Goal: Task Accomplishment & Management: Manage account settings

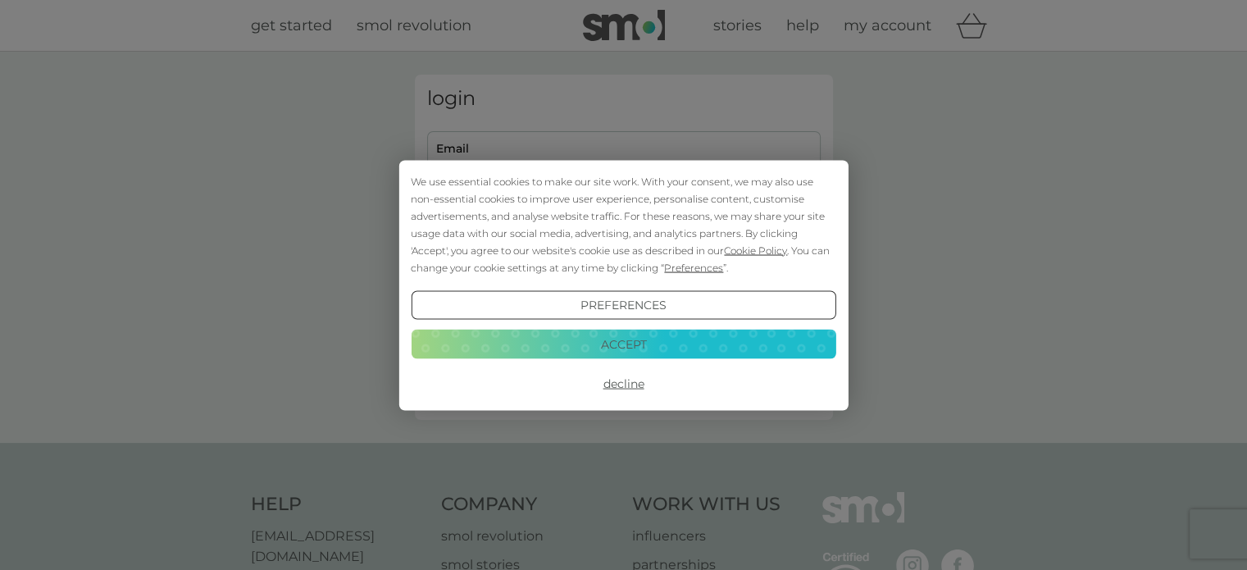
type input "wykefolk@hotmail.co.uk"
click at [627, 343] on button "Accept" at bounding box center [623, 345] width 425 height 30
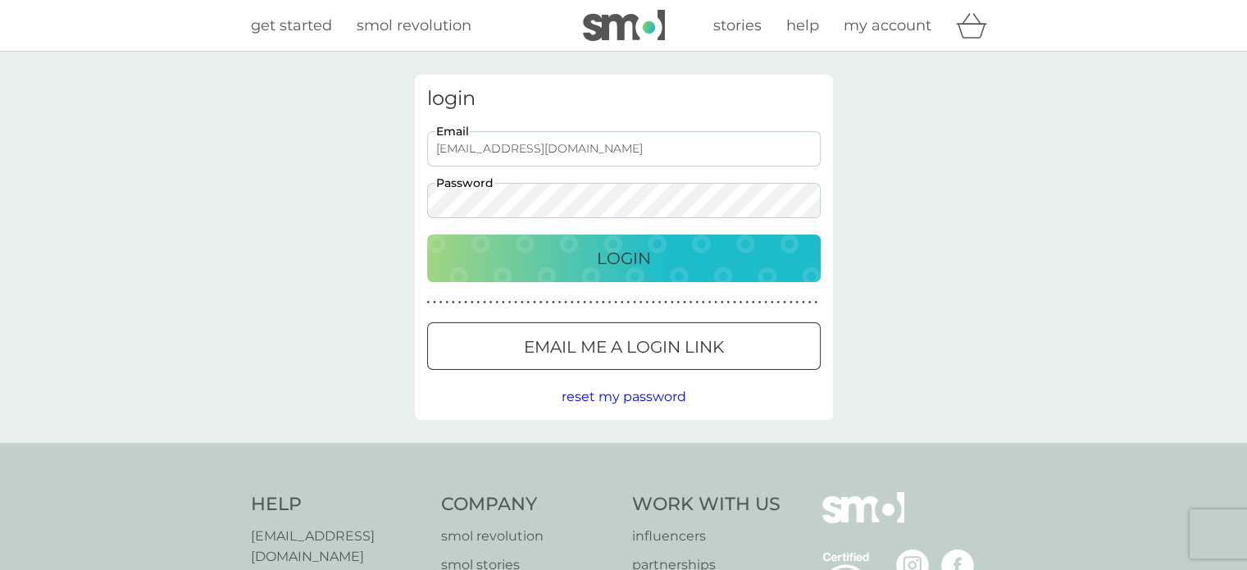
click at [587, 258] on div "Login" at bounding box center [624, 258] width 361 height 26
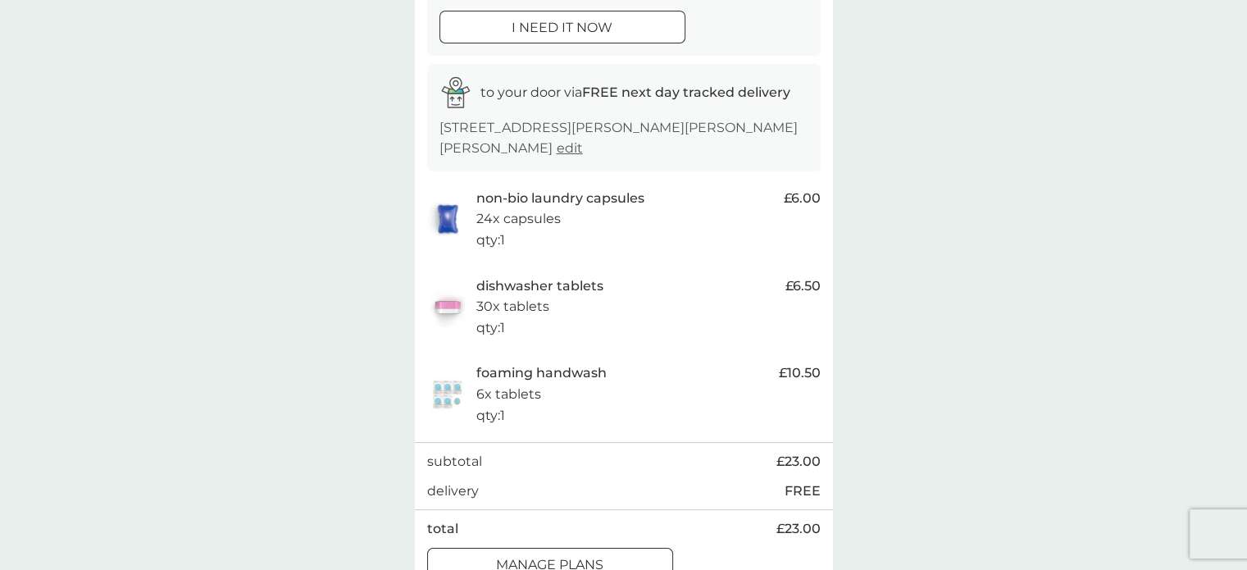
scroll to position [246, 0]
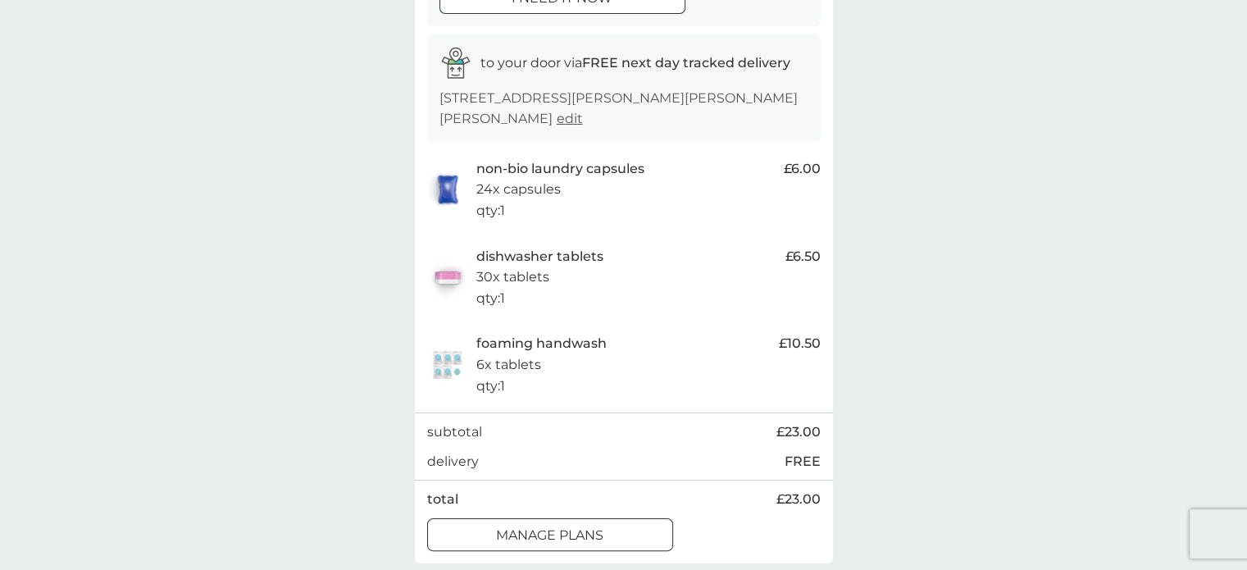
click at [598, 370] on div "foaming handwash 6x tablets qty : 1" at bounding box center [623, 364] width 294 height 63
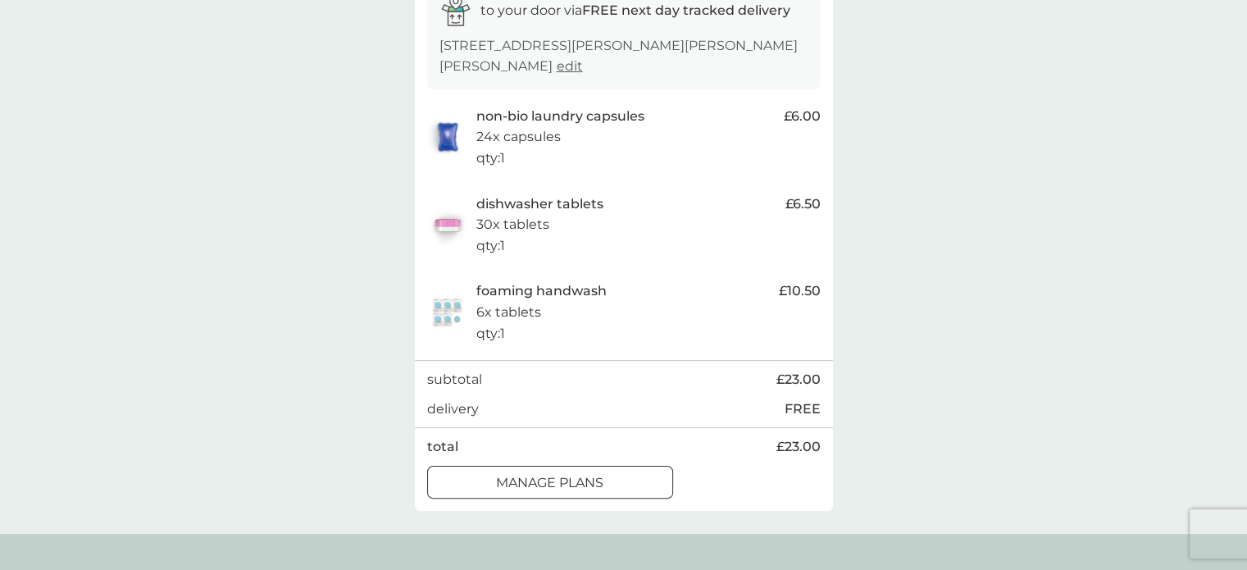
scroll to position [328, 0]
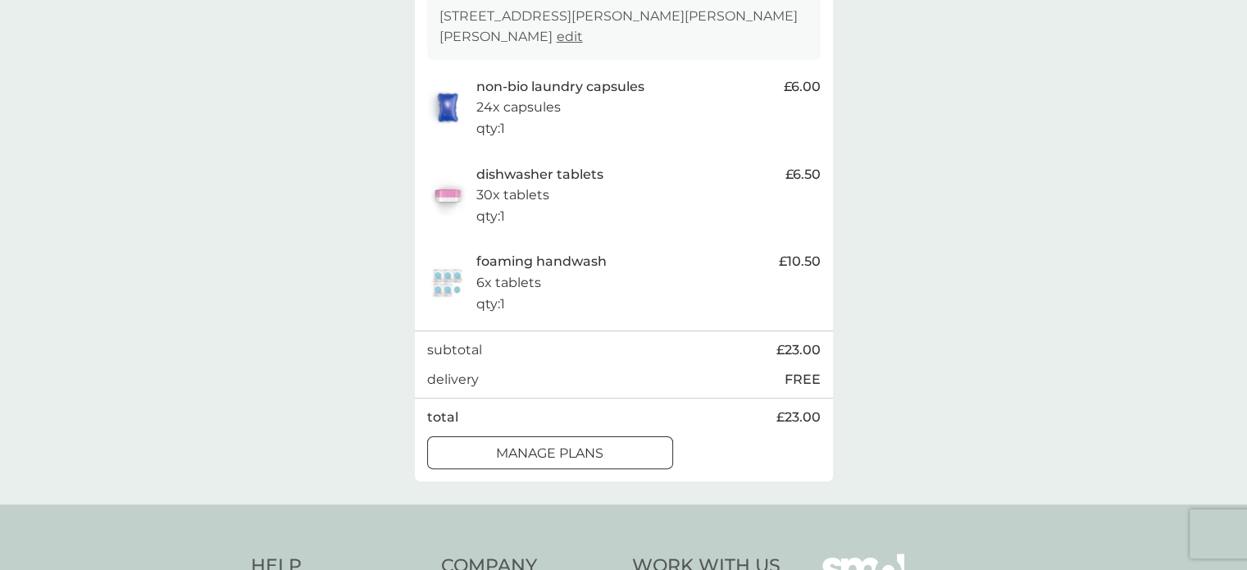
click at [581, 454] on p "manage plans" at bounding box center [549, 453] width 107 height 21
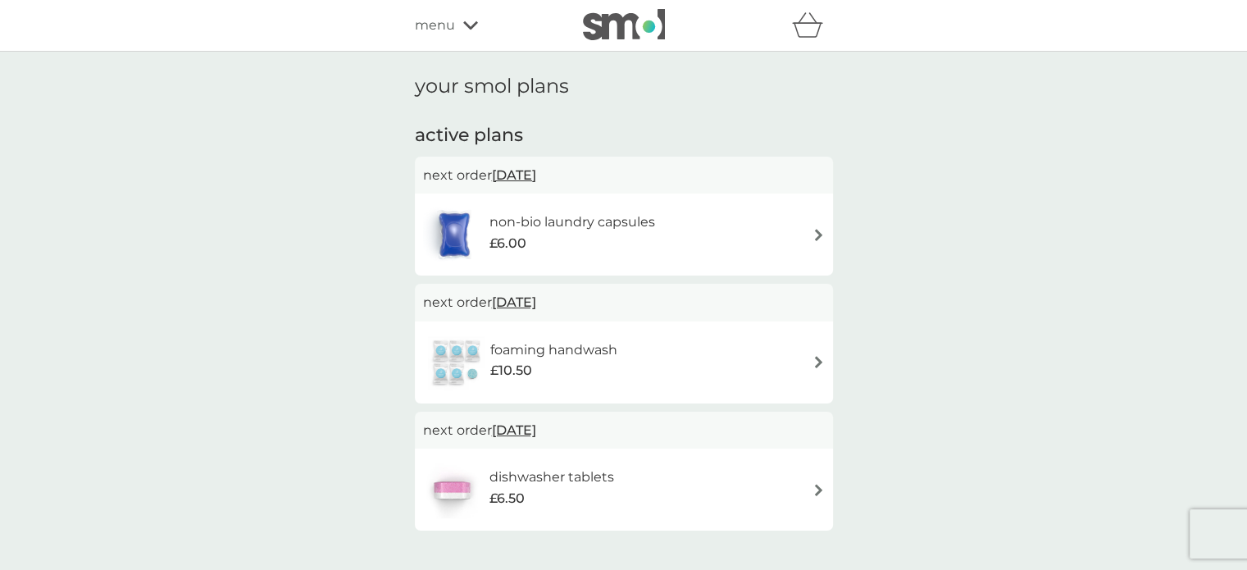
click at [735, 365] on div "foaming handwash £10.50" at bounding box center [624, 362] width 402 height 57
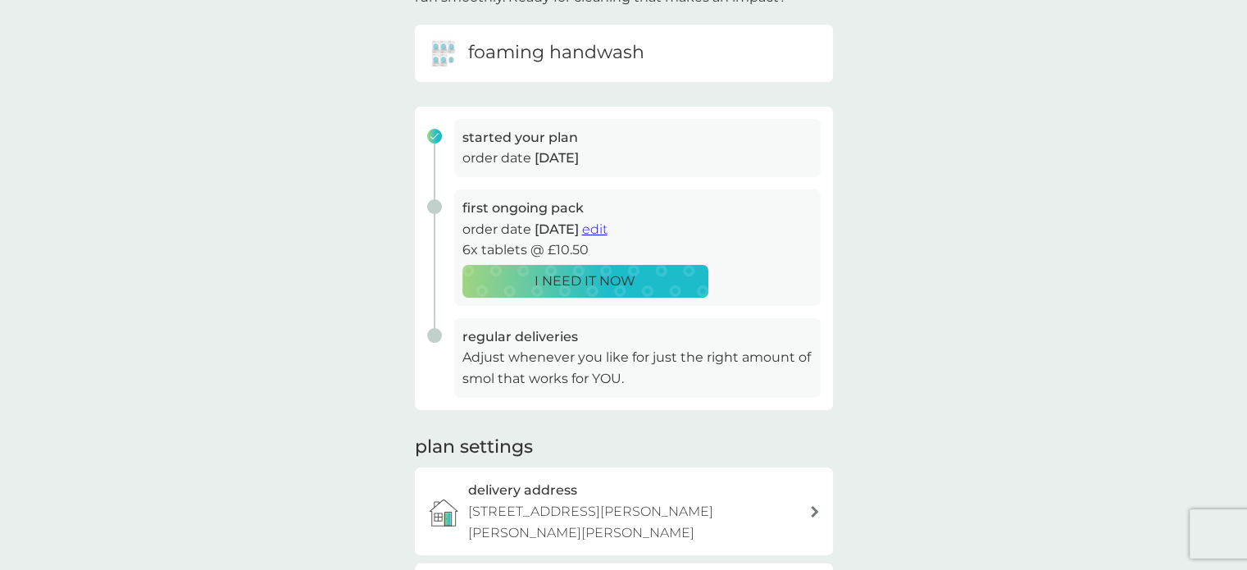
scroll to position [164, 0]
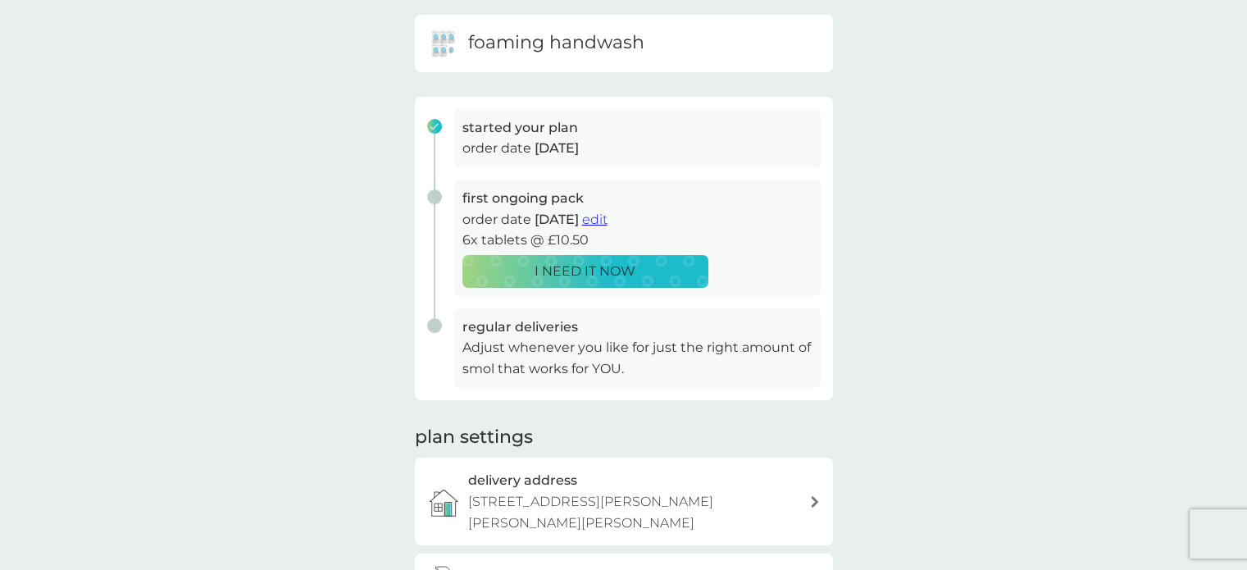
click at [608, 221] on span "edit" at bounding box center [594, 220] width 25 height 16
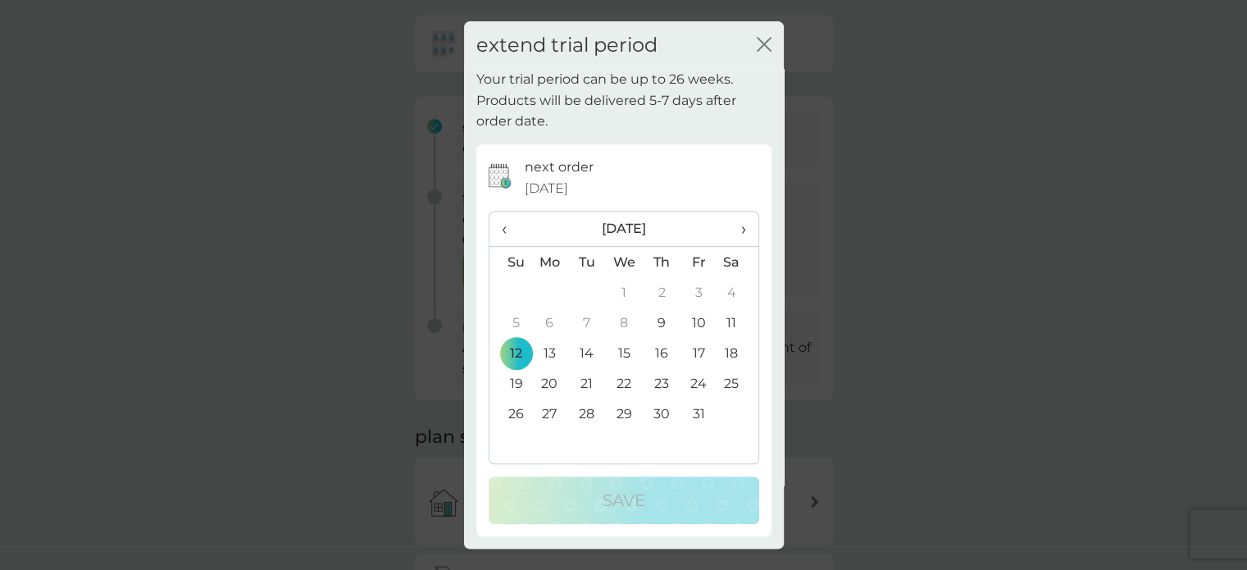
click at [744, 232] on span "›" at bounding box center [737, 229] width 16 height 34
click at [743, 232] on span "›" at bounding box center [737, 229] width 16 height 34
click at [703, 381] on td "20" at bounding box center [698, 383] width 37 height 30
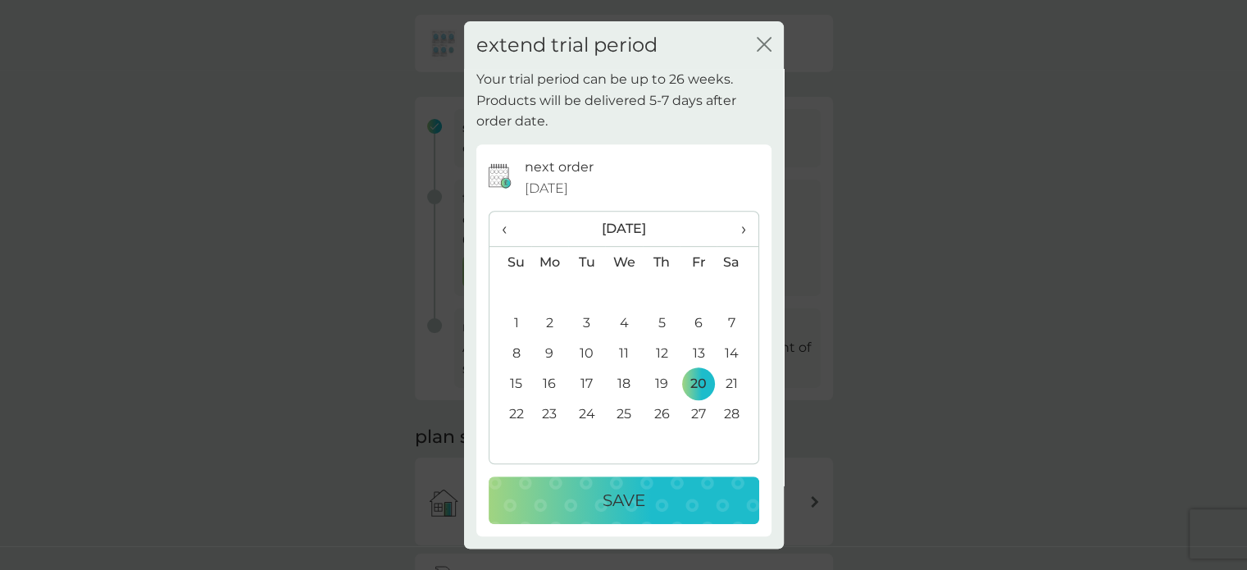
click at [661, 498] on div "Save" at bounding box center [624, 500] width 238 height 26
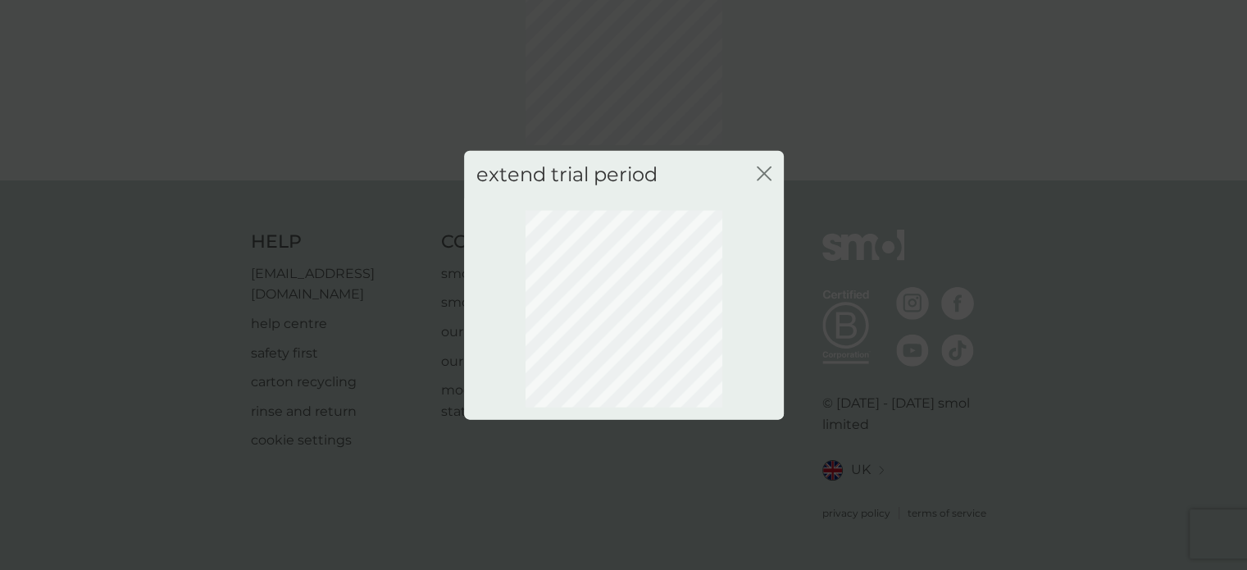
scroll to position [117, 0]
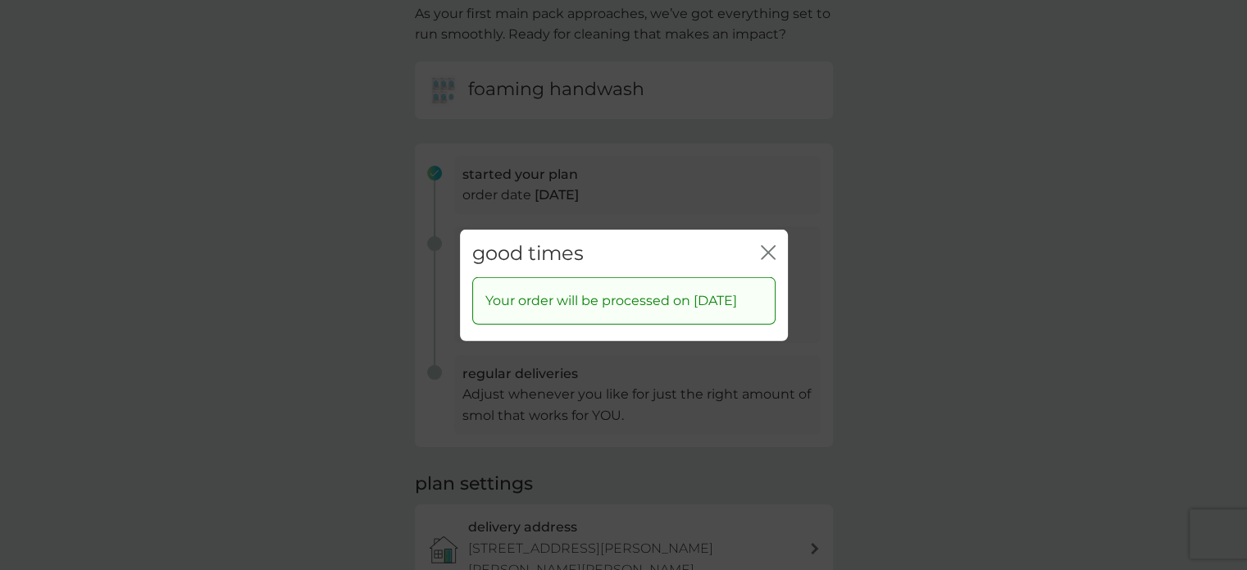
click at [767, 245] on icon "close" at bounding box center [765, 251] width 7 height 13
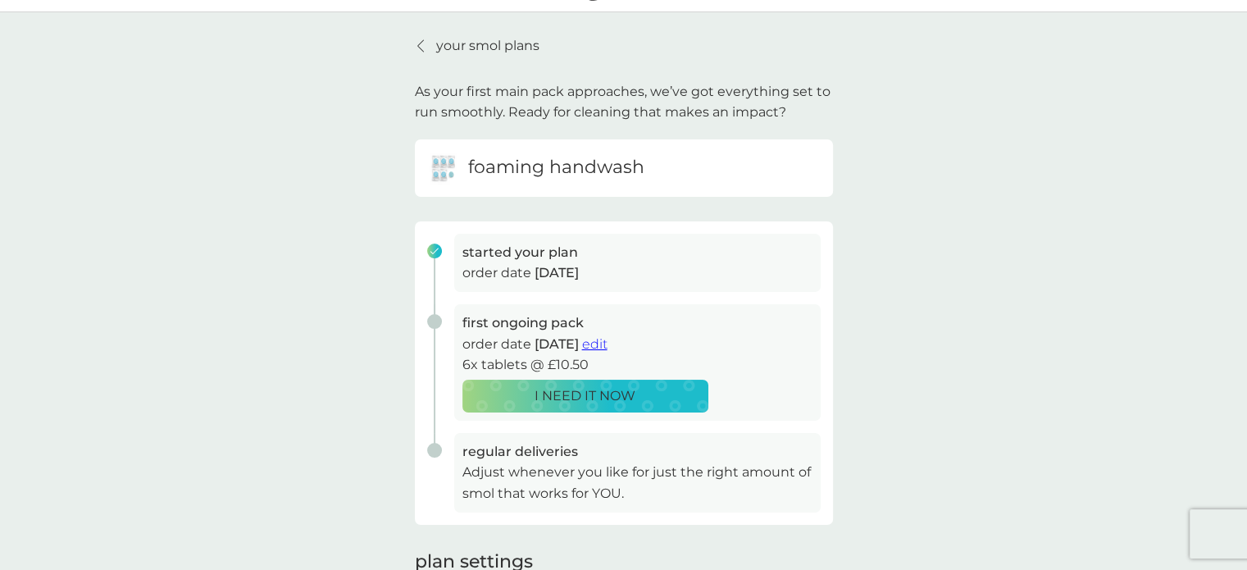
scroll to position [0, 0]
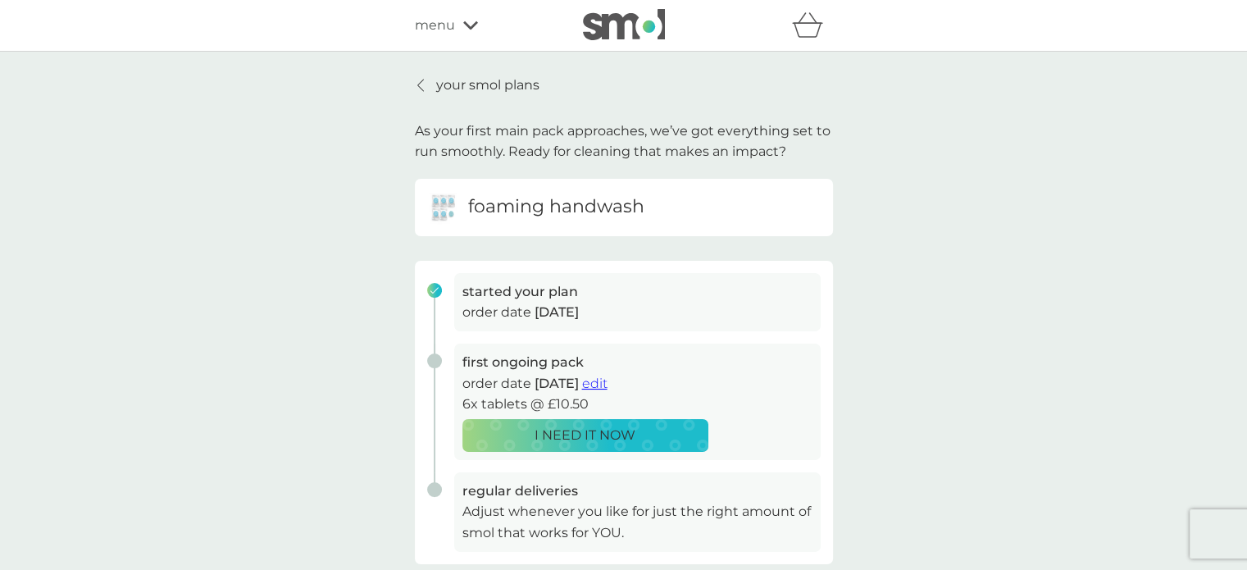
click at [420, 86] on icon at bounding box center [420, 85] width 7 height 13
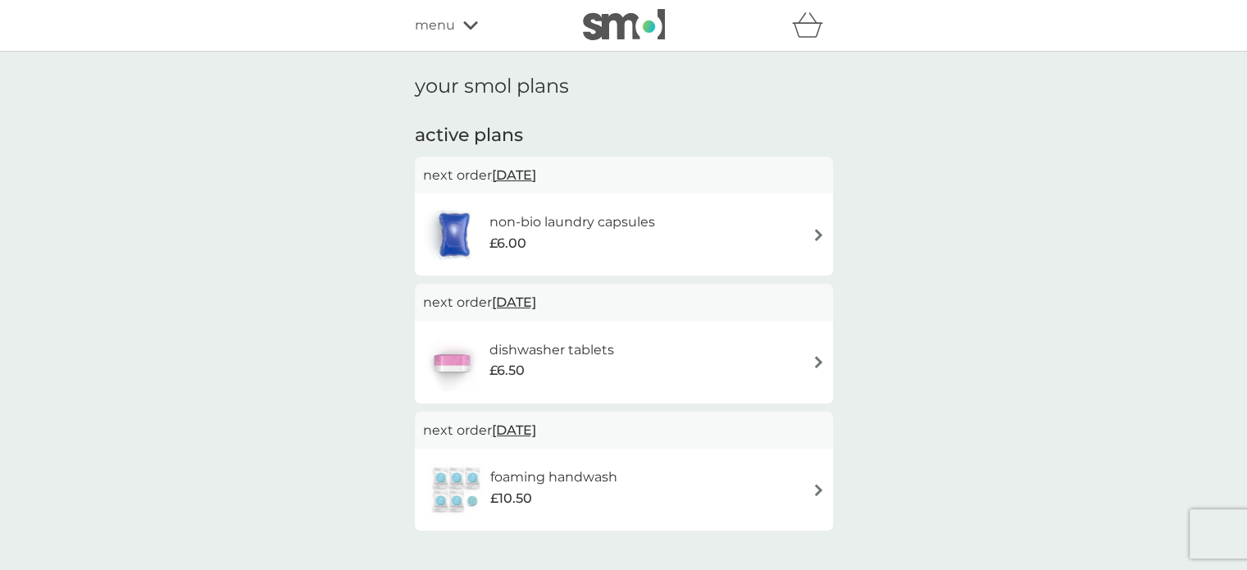
click at [815, 237] on img at bounding box center [818, 235] width 12 height 12
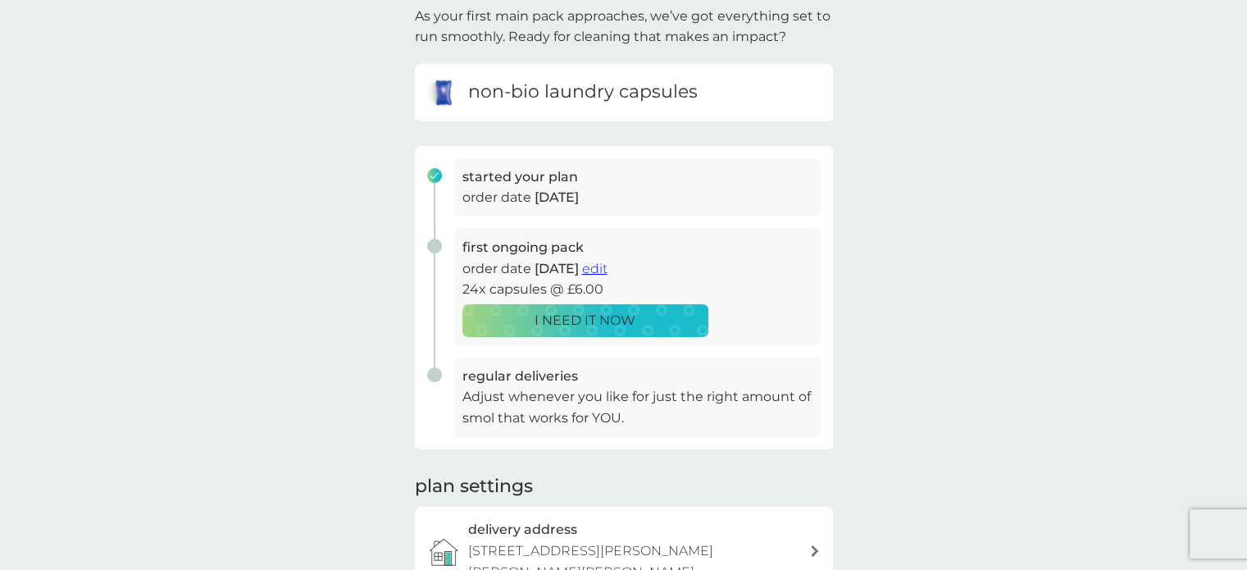
scroll to position [164, 0]
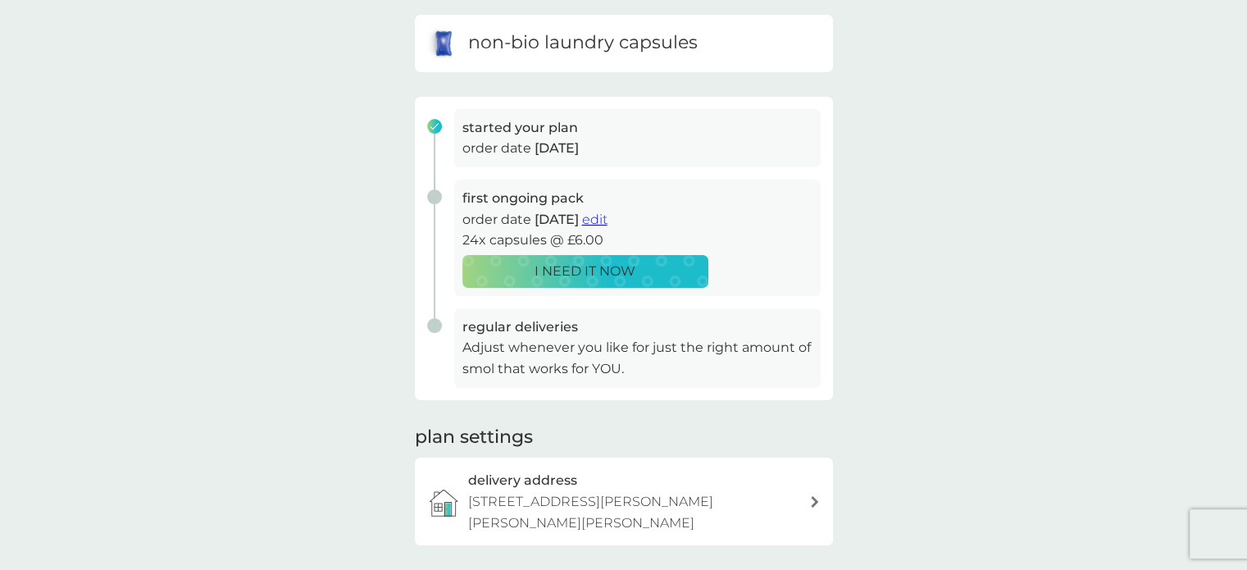
click at [608, 216] on span "edit" at bounding box center [594, 220] width 25 height 16
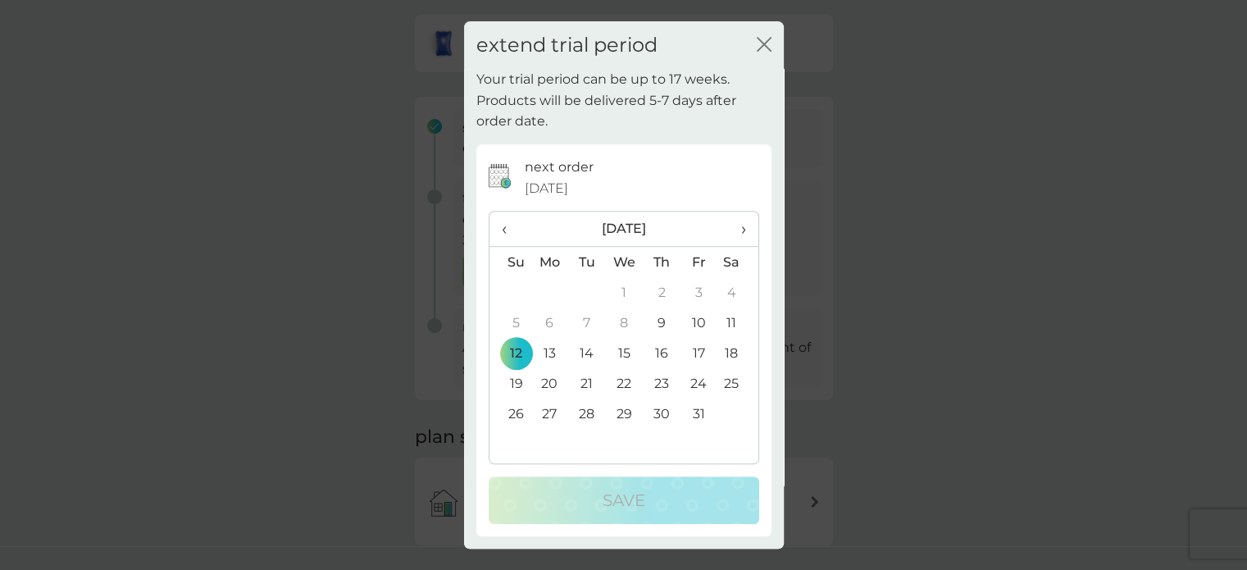
click at [744, 229] on span "›" at bounding box center [737, 229] width 16 height 34
click at [585, 415] on td "25" at bounding box center [586, 413] width 37 height 30
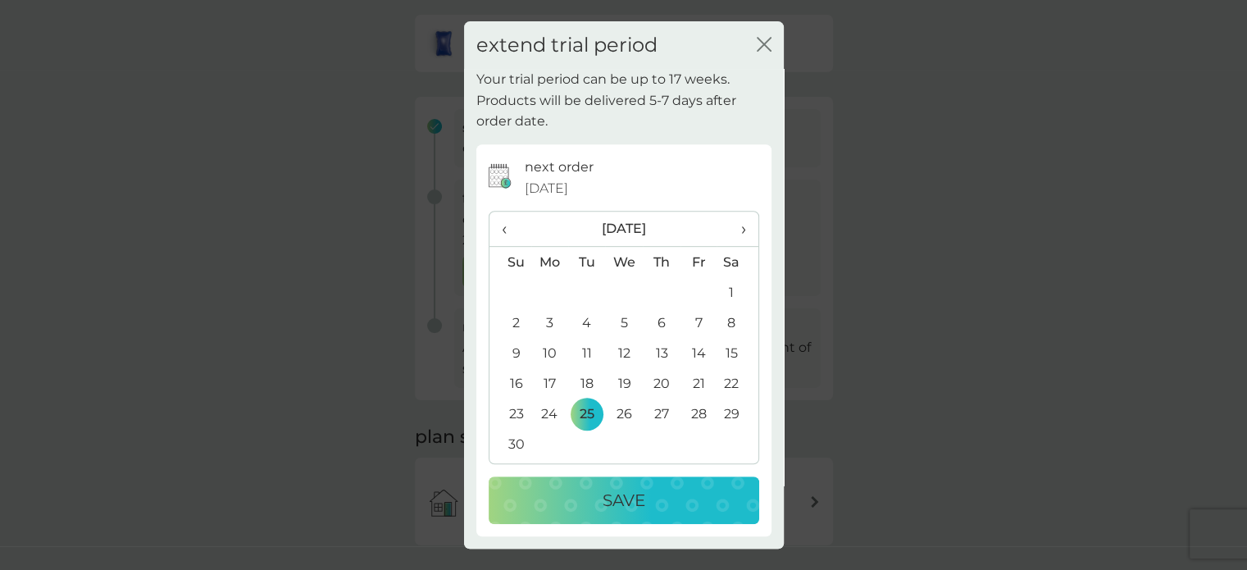
click at [613, 490] on p "Save" at bounding box center [624, 500] width 43 height 26
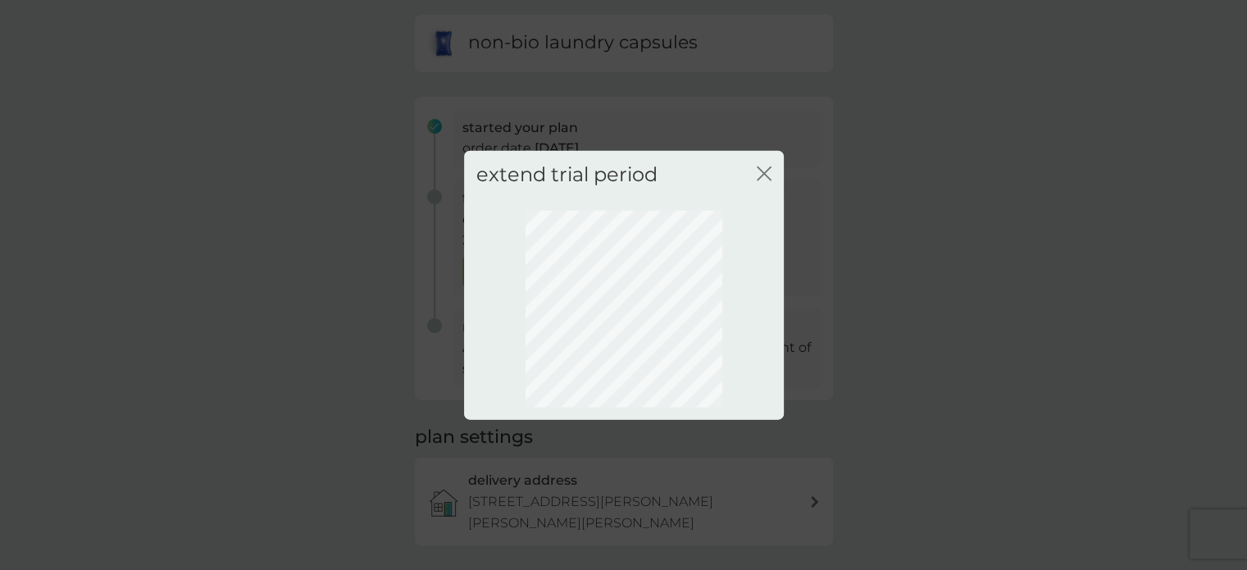
click at [767, 173] on icon "close" at bounding box center [764, 173] width 15 height 15
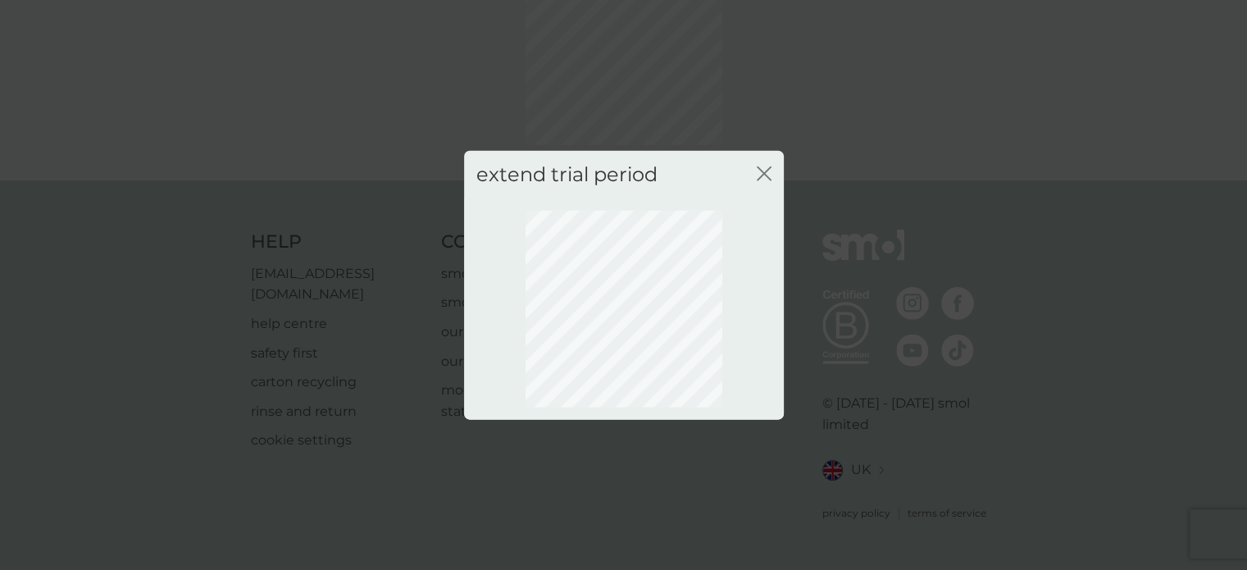
scroll to position [117, 0]
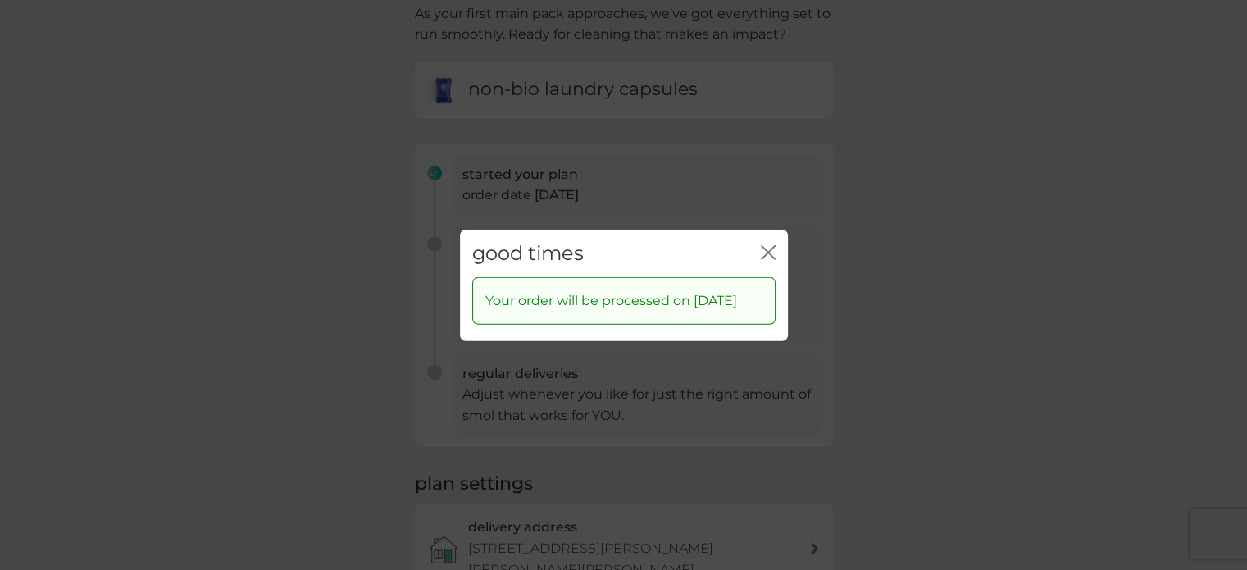
click at [768, 245] on icon "close" at bounding box center [771, 251] width 7 height 13
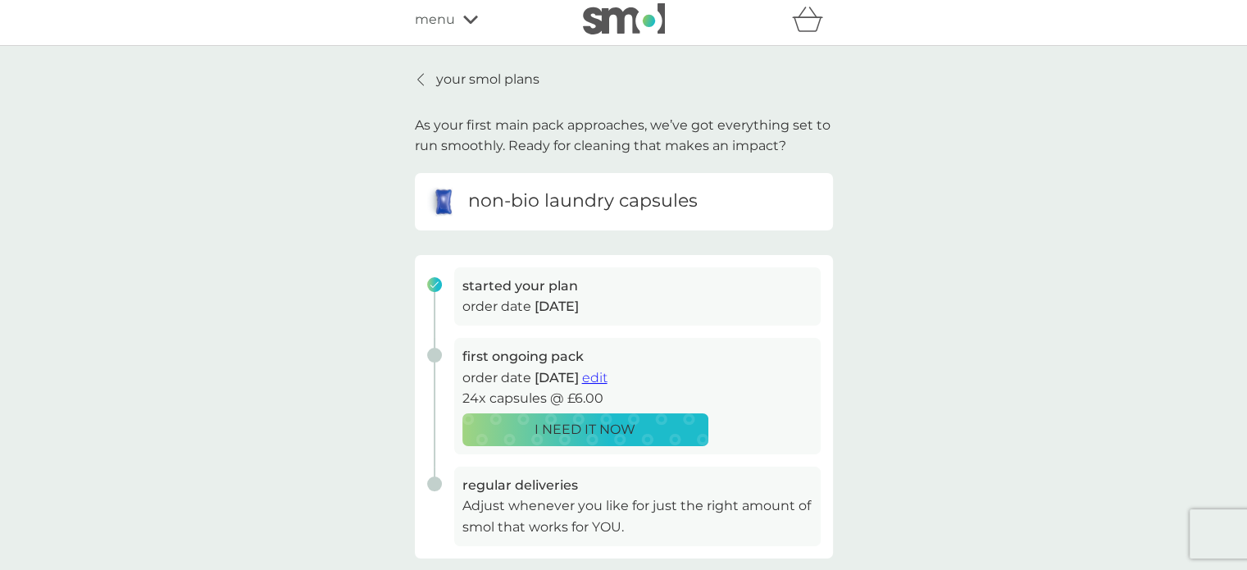
scroll to position [0, 0]
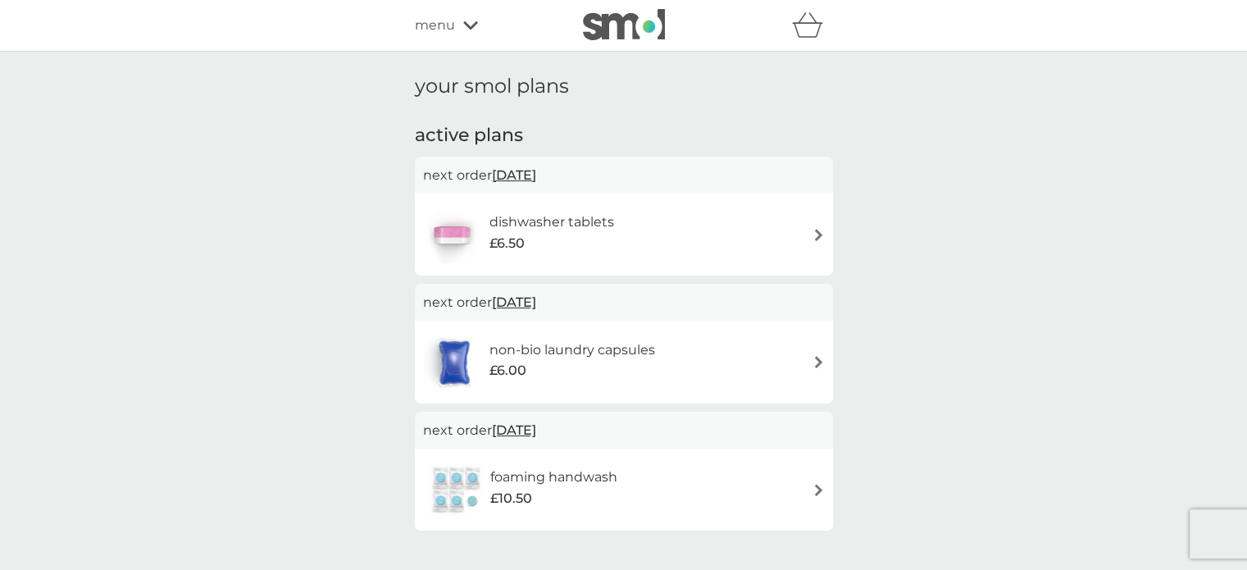
click at [810, 238] on div "dishwasher tablets £6.50" at bounding box center [624, 234] width 402 height 57
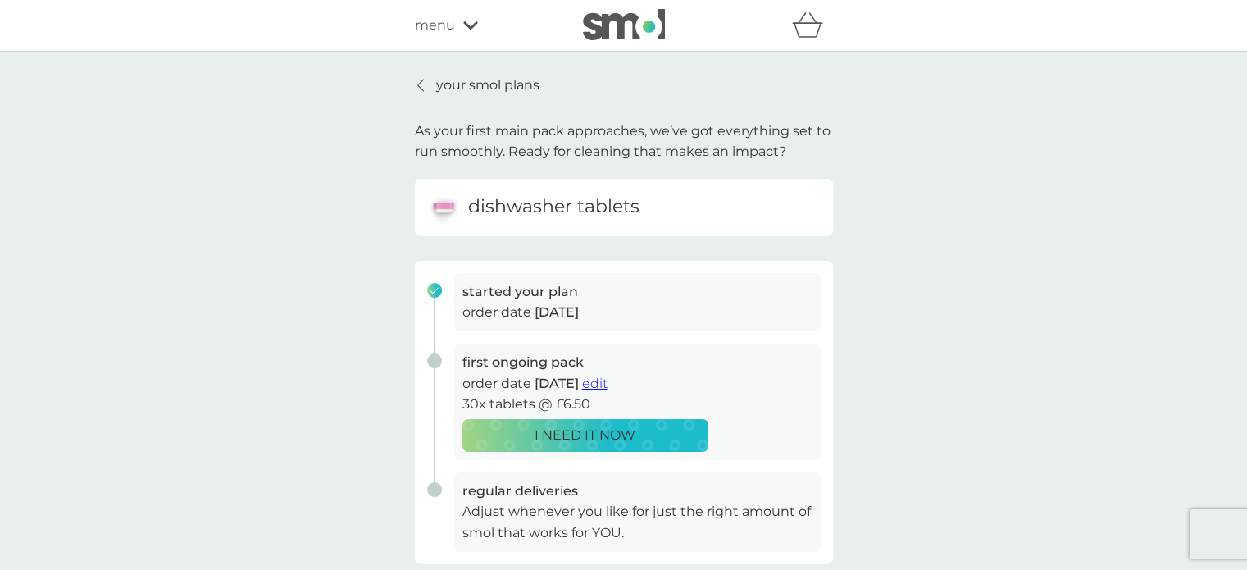
click at [608, 386] on span "edit" at bounding box center [594, 383] width 25 height 16
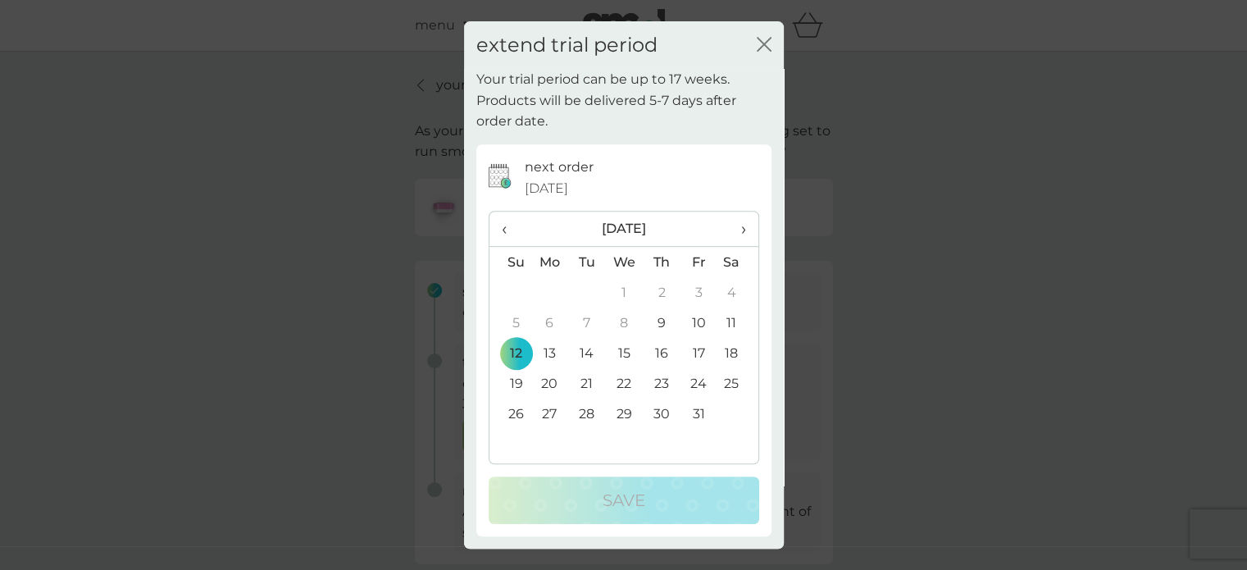
click at [740, 231] on span "›" at bounding box center [737, 229] width 16 height 34
click at [699, 358] on td "19" at bounding box center [698, 353] width 37 height 30
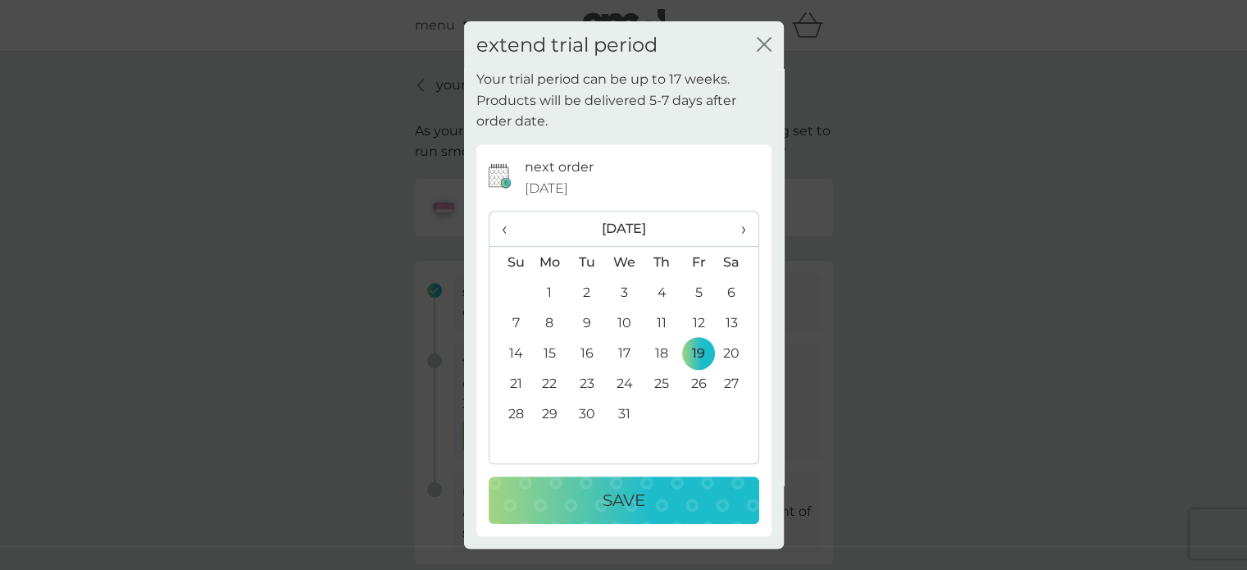
click at [642, 497] on p "Save" at bounding box center [624, 500] width 43 height 26
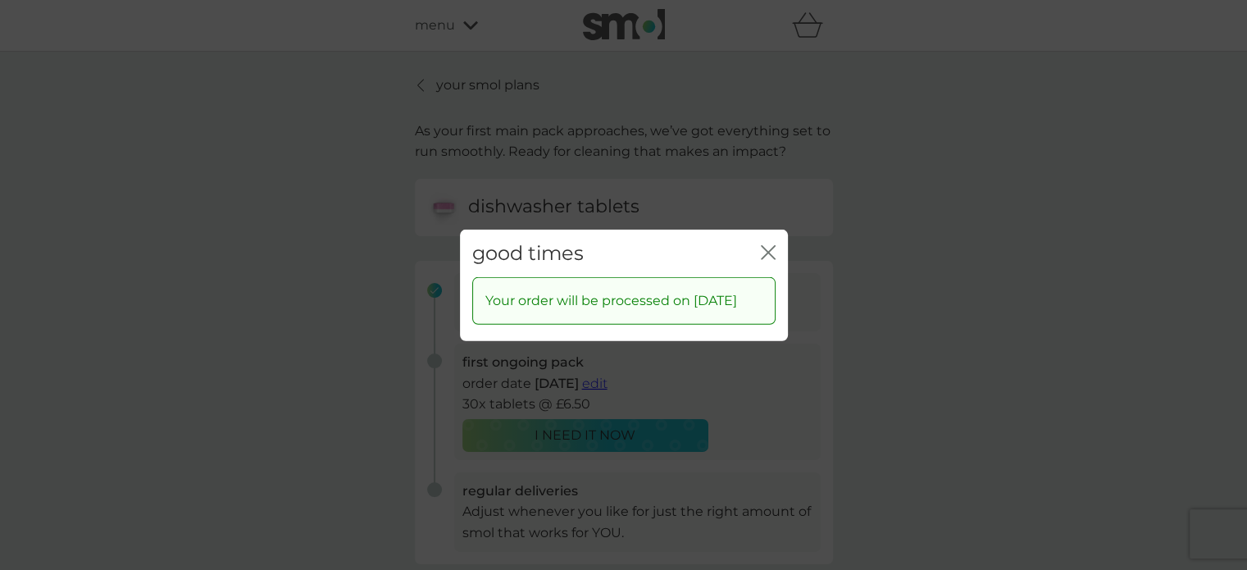
click at [762, 244] on icon "close" at bounding box center [768, 251] width 15 height 15
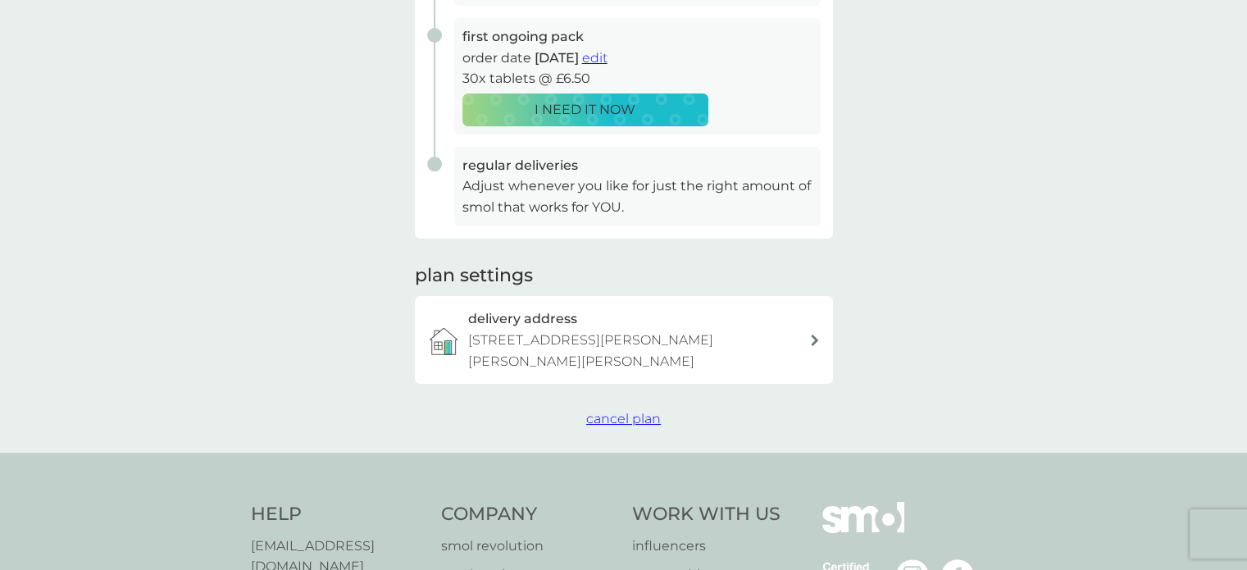
scroll to position [410, 0]
